Goal: Book appointment/travel/reservation

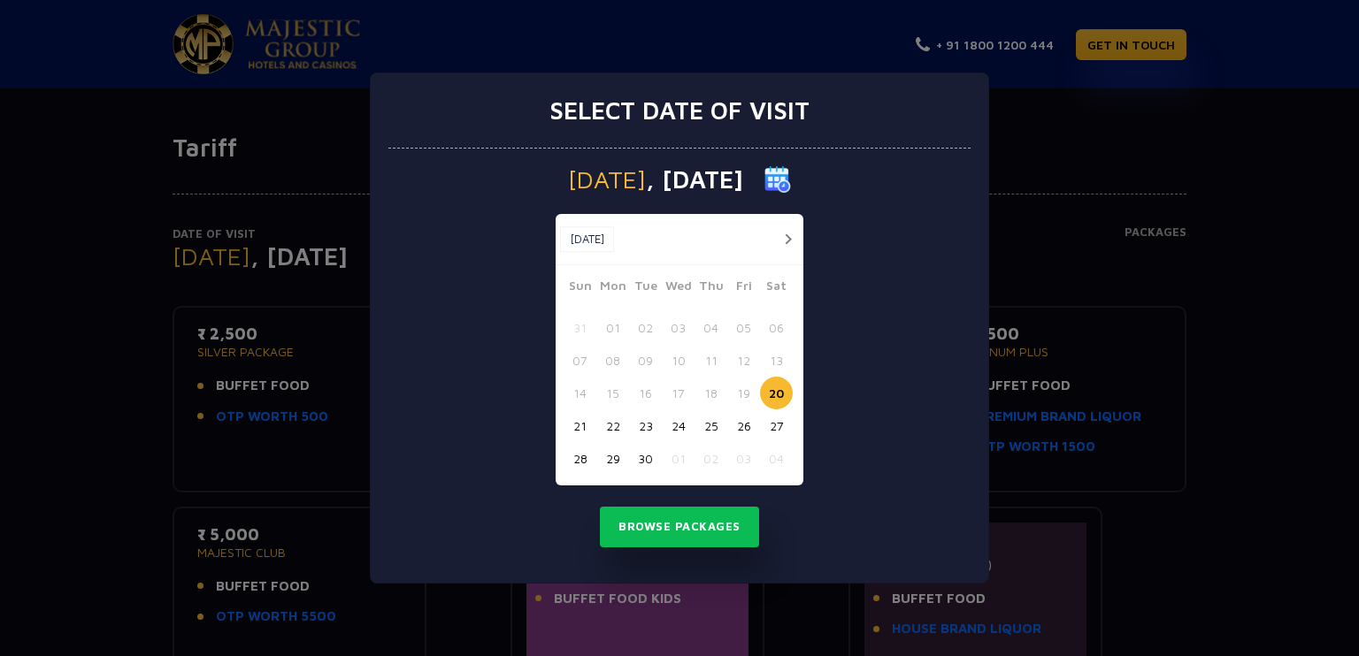
click at [782, 234] on button "button" at bounding box center [788, 239] width 22 height 22
click at [675, 423] on button "22" at bounding box center [678, 426] width 33 height 33
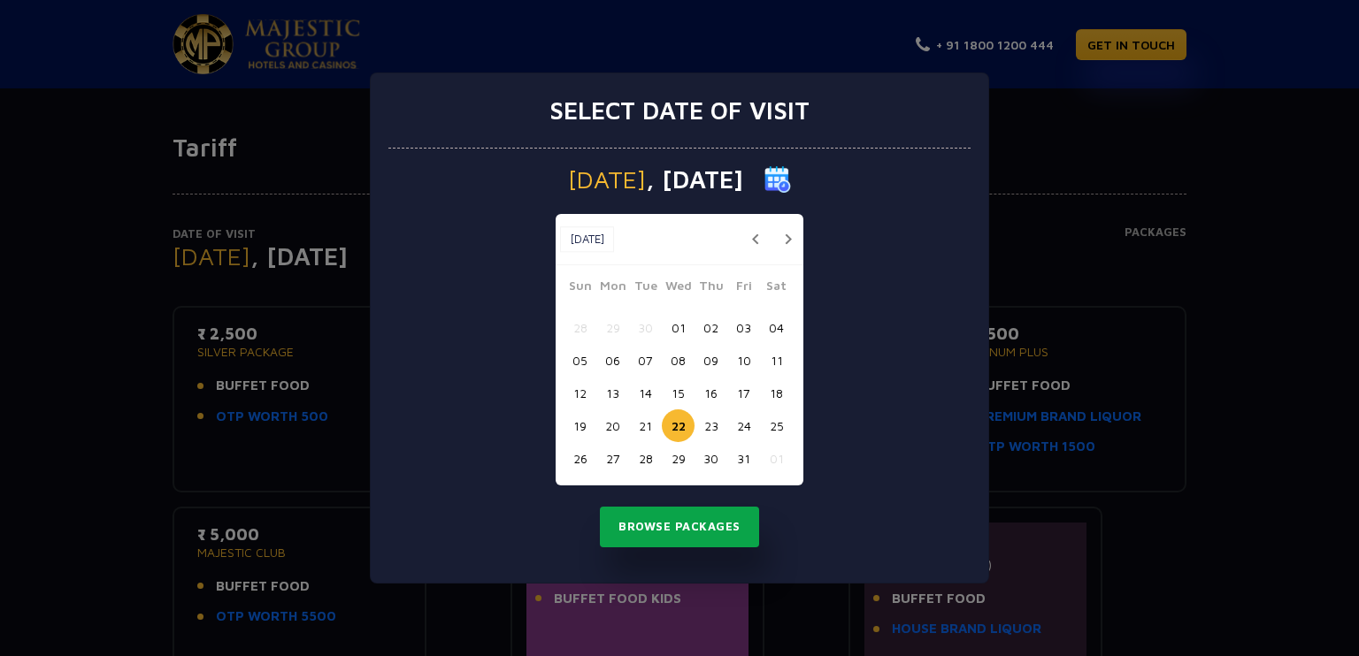
click at [693, 523] on button "Browse Packages" at bounding box center [679, 527] width 159 height 41
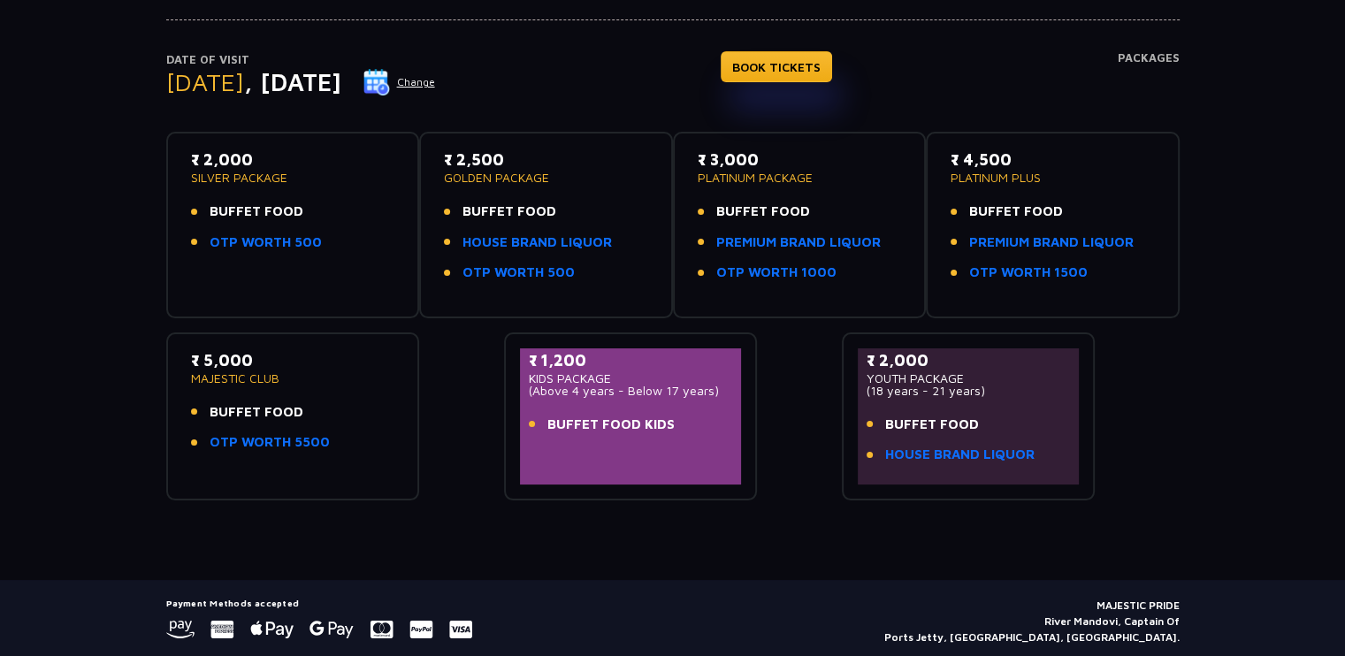
scroll to position [177, 0]
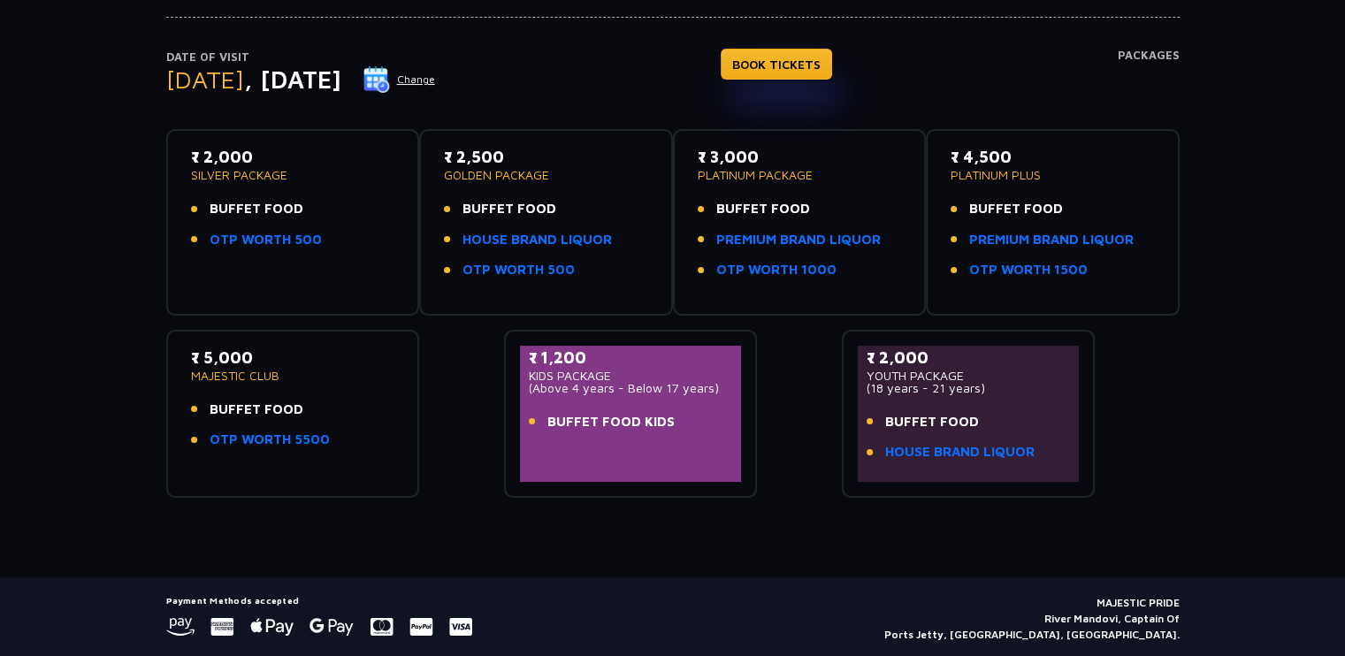
click at [436, 80] on button "Change" at bounding box center [399, 79] width 73 height 28
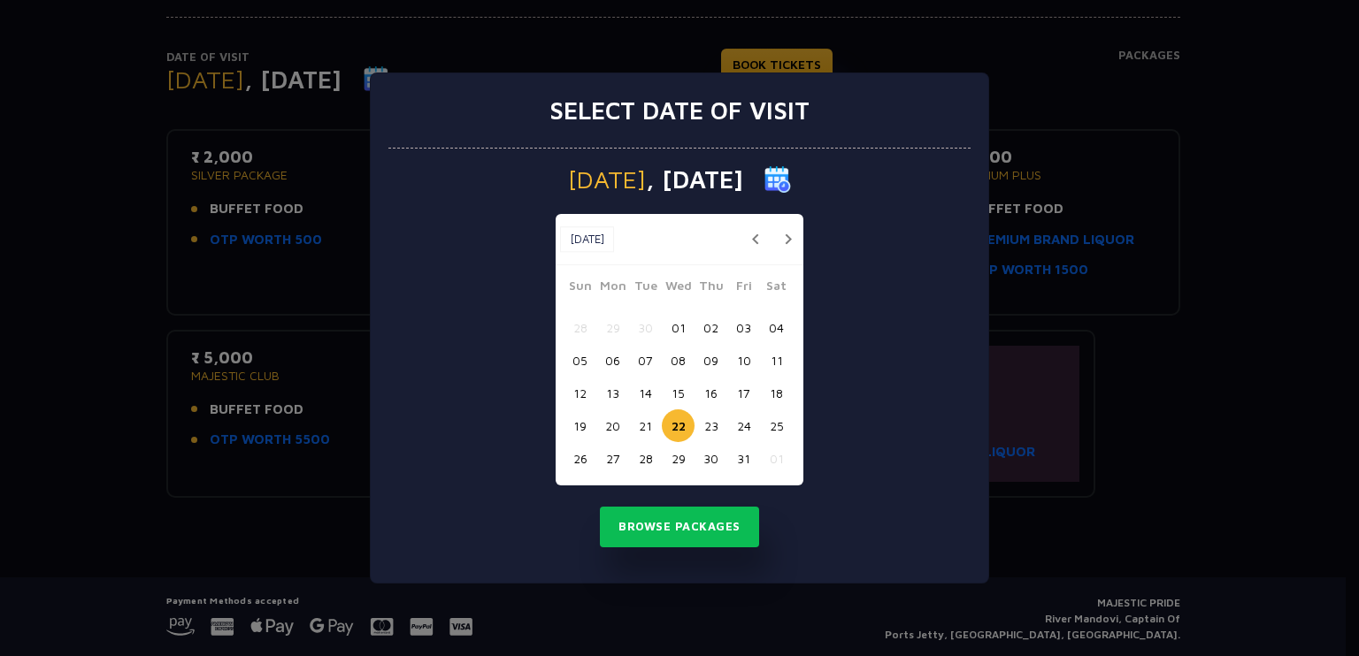
click at [756, 243] on button "button" at bounding box center [755, 239] width 22 height 22
click at [614, 421] on button "22" at bounding box center [612, 426] width 33 height 33
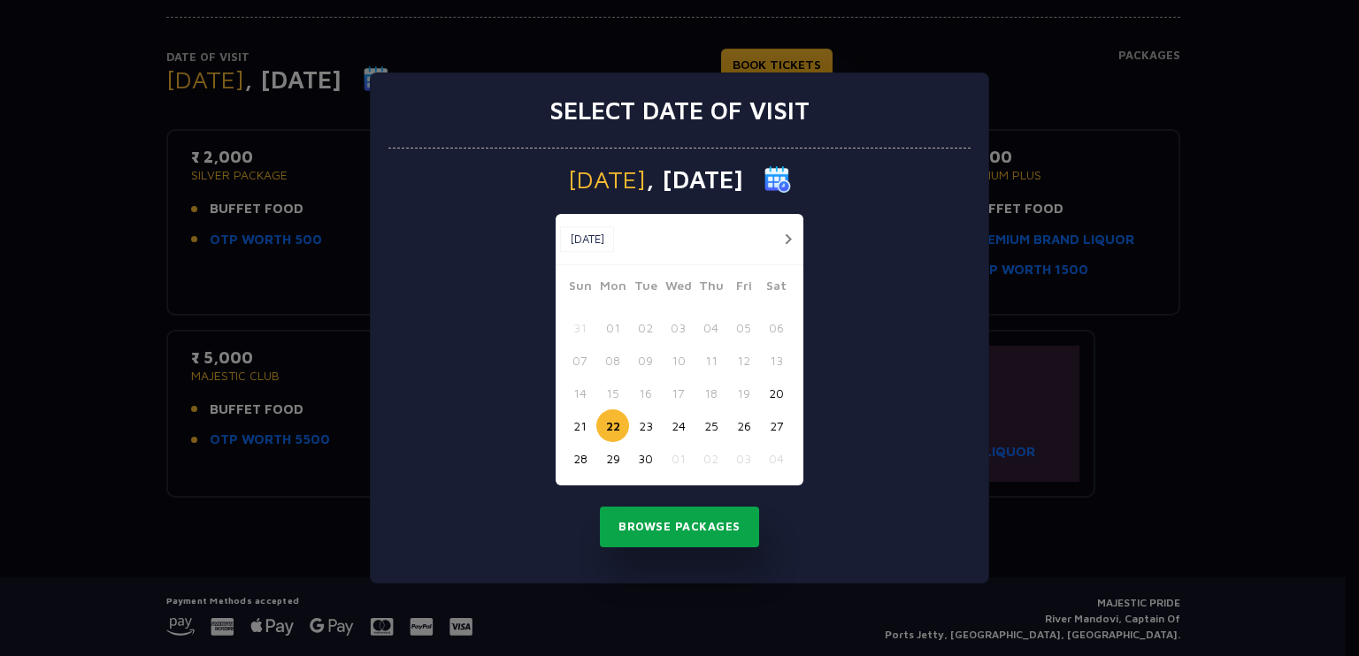
click at [663, 532] on button "Browse Packages" at bounding box center [679, 527] width 159 height 41
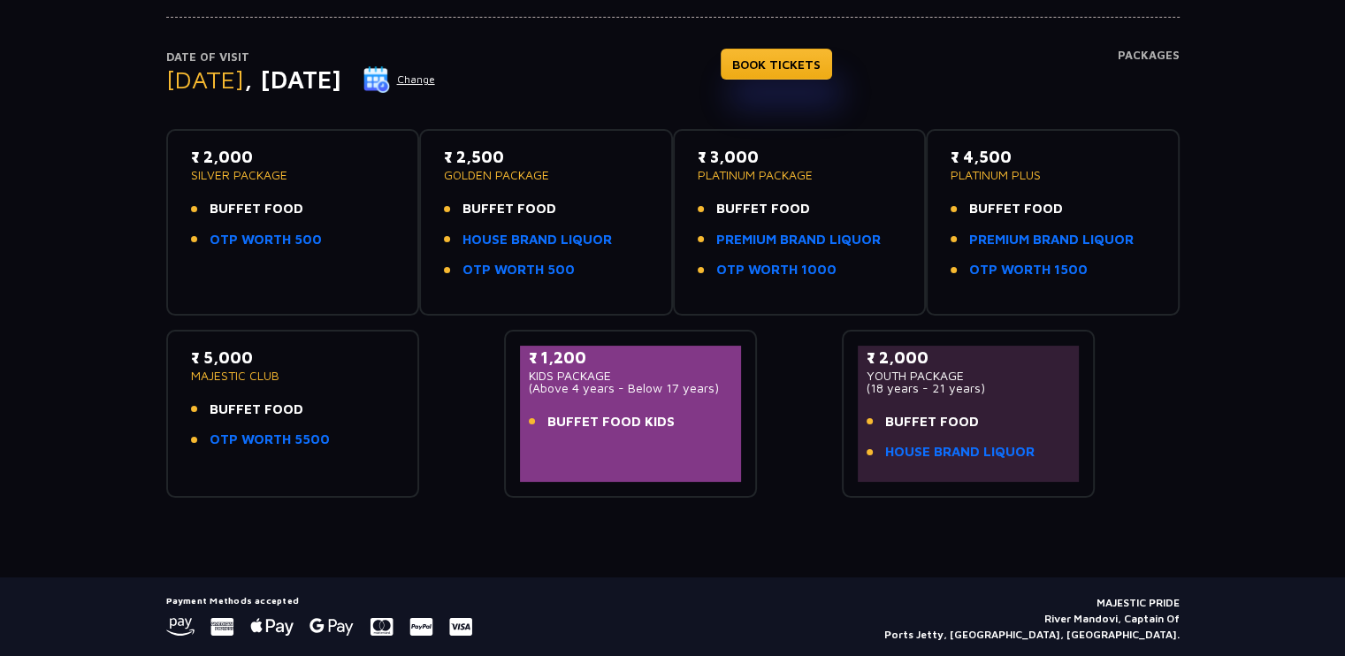
click at [390, 77] on img at bounding box center [377, 79] width 27 height 27
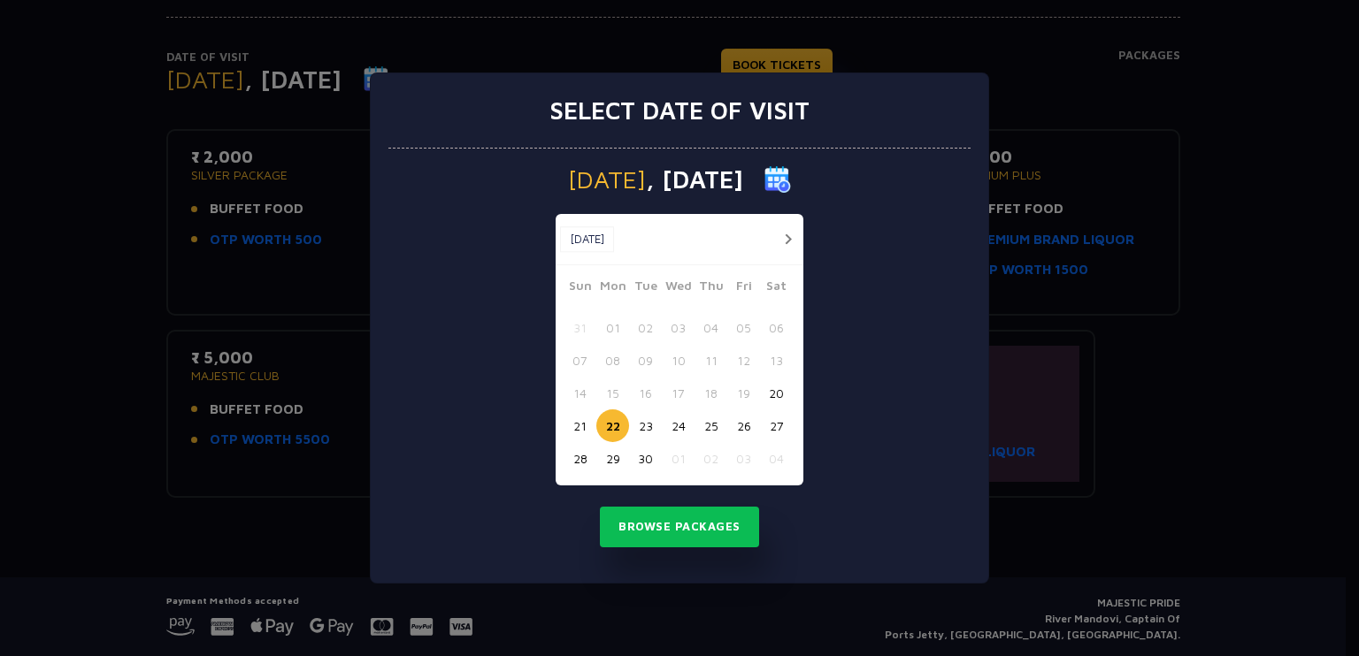
click at [784, 239] on button "button" at bounding box center [788, 239] width 22 height 22
click at [674, 425] on button "22" at bounding box center [678, 426] width 33 height 33
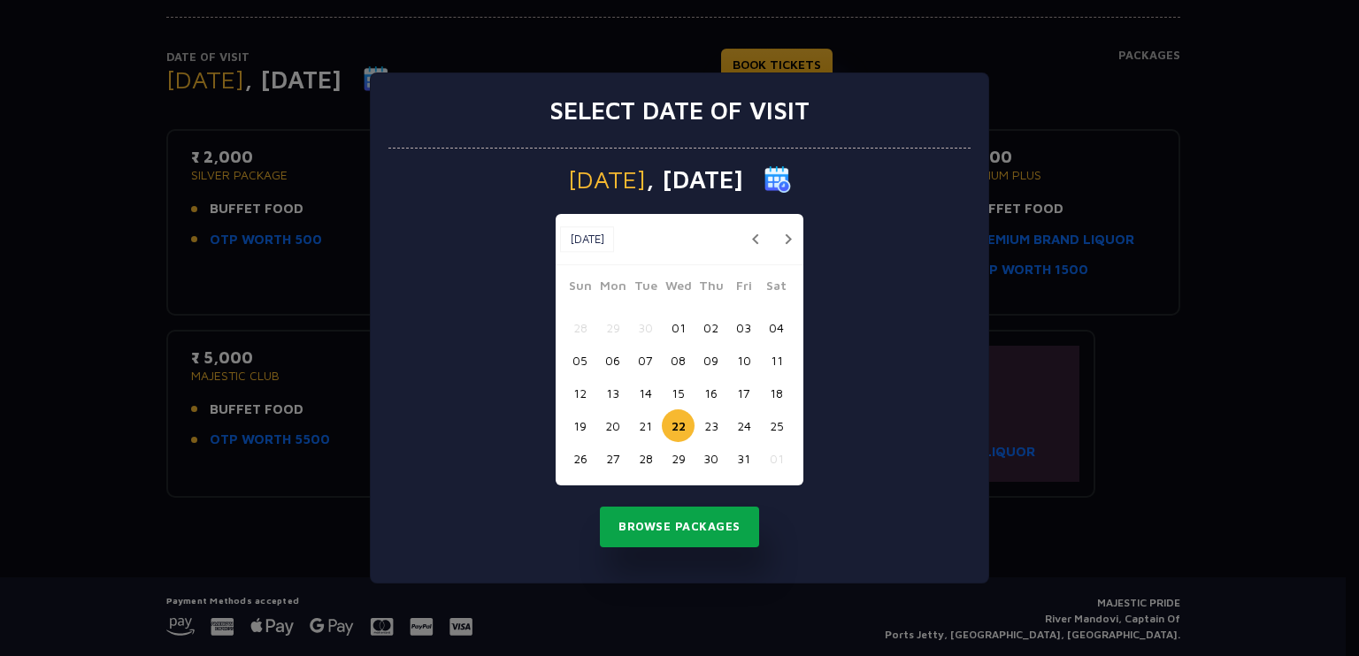
click at [693, 530] on button "Browse Packages" at bounding box center [679, 527] width 159 height 41
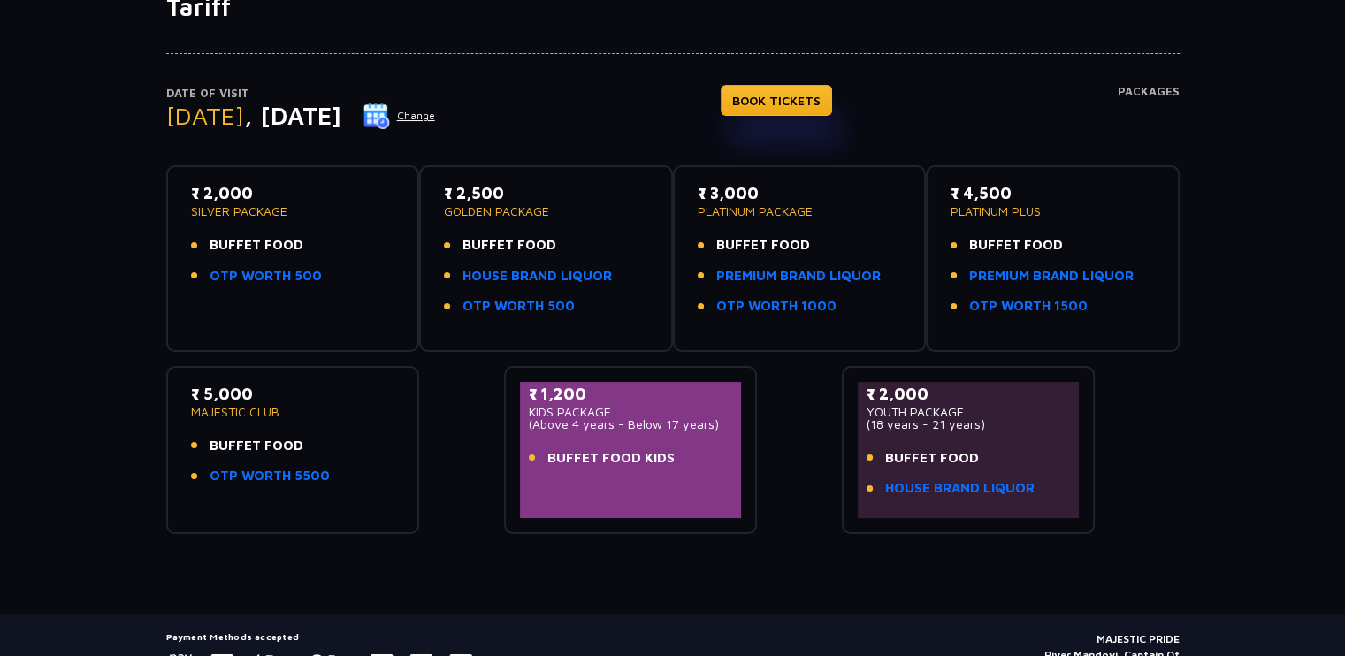
scroll to position [0, 0]
